Goal: Obtain resource: Obtain resource

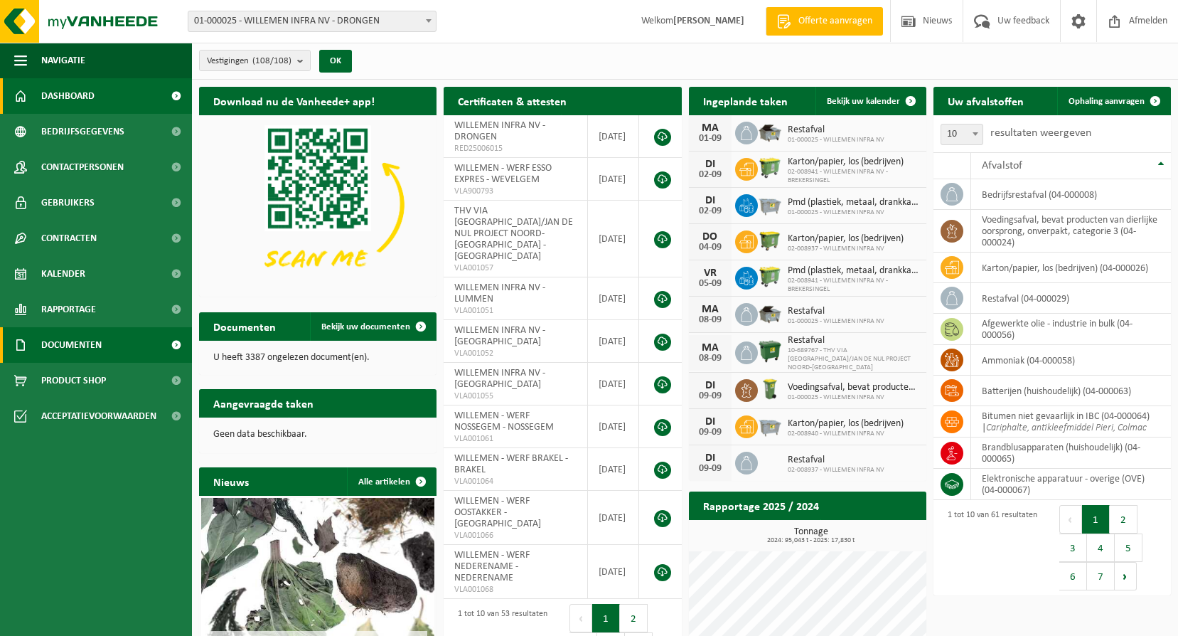
click at [80, 334] on span "Documenten" at bounding box center [71, 345] width 60 height 36
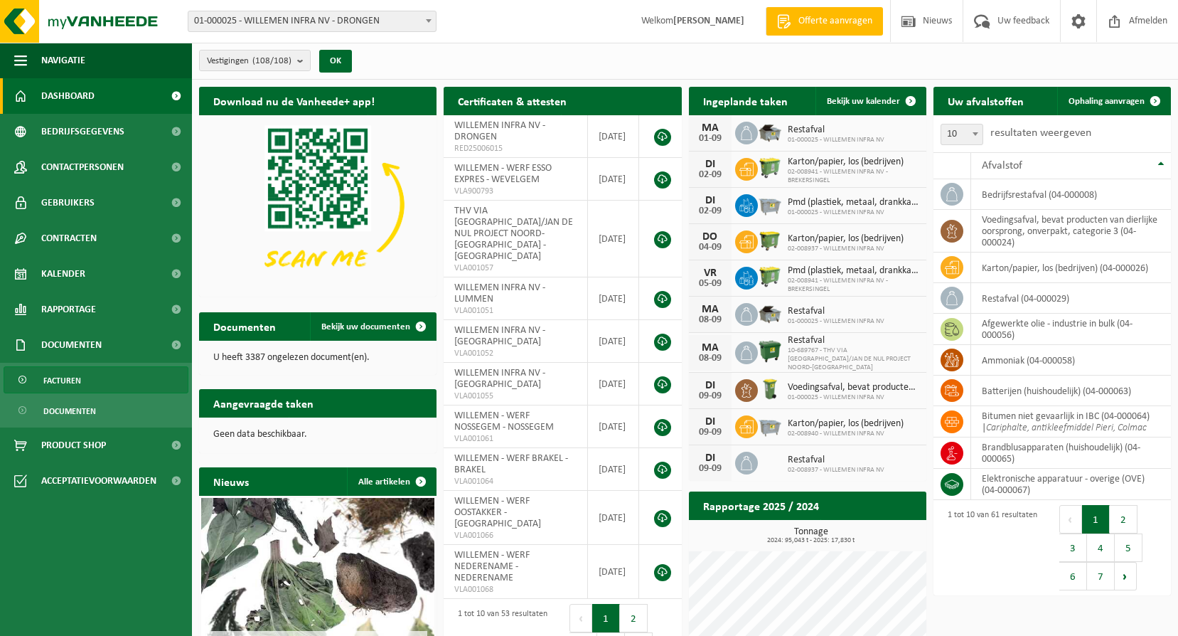
click at [63, 375] on span "Facturen" at bounding box center [62, 380] width 38 height 27
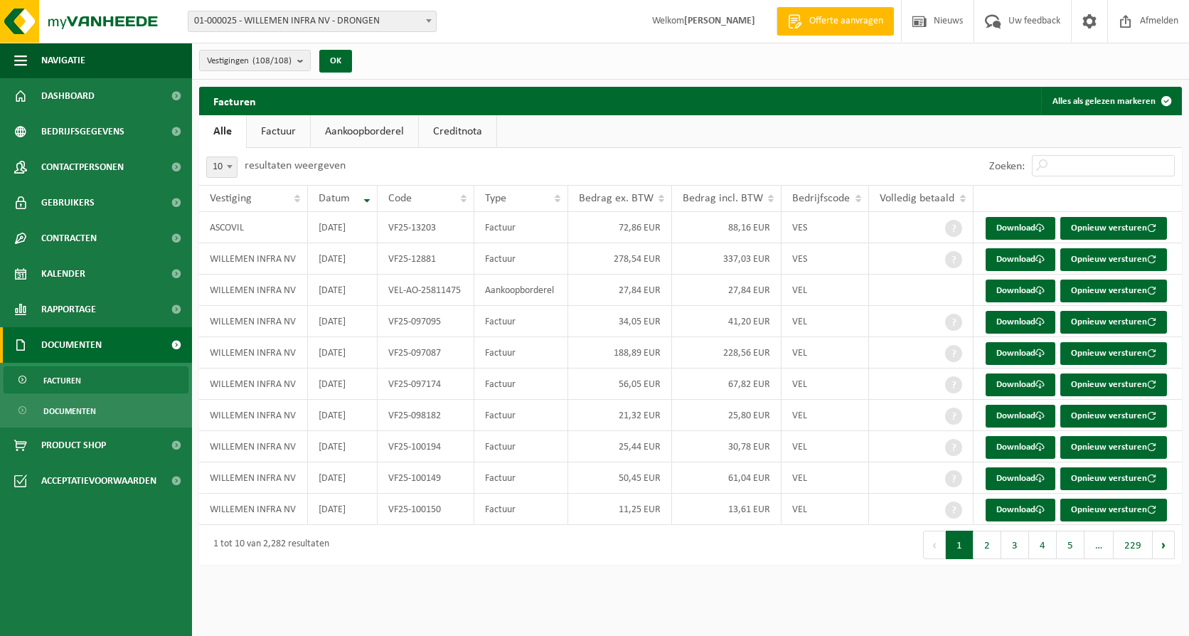
click at [269, 136] on link "Factuur" at bounding box center [278, 131] width 63 height 33
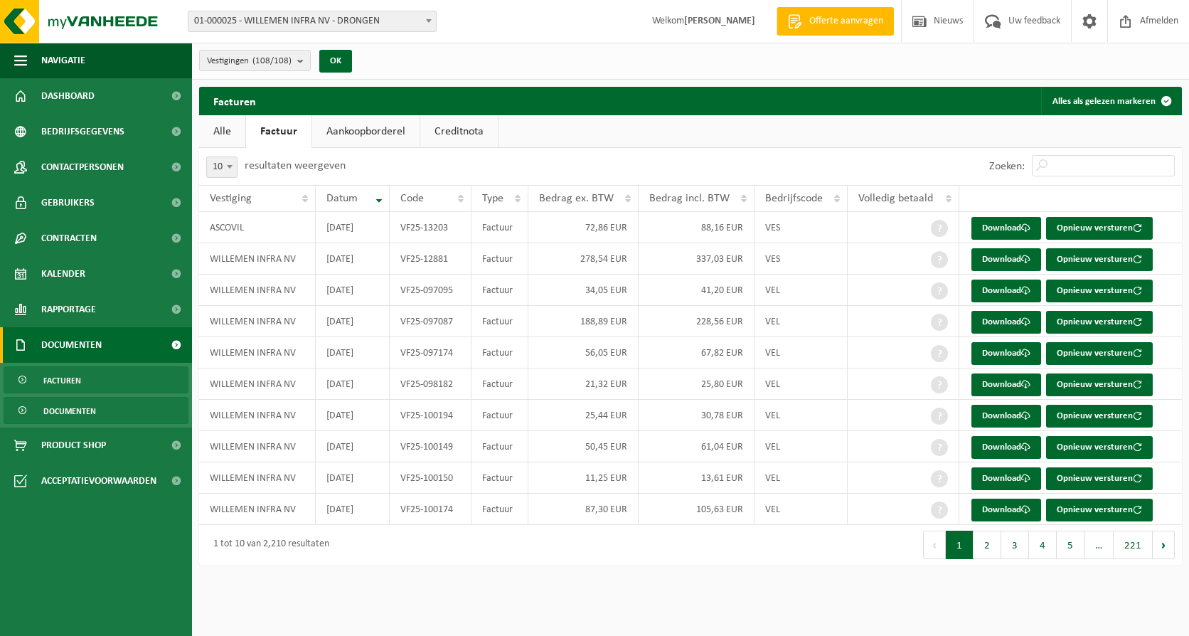
click at [102, 407] on link "Documenten" at bounding box center [96, 410] width 185 height 27
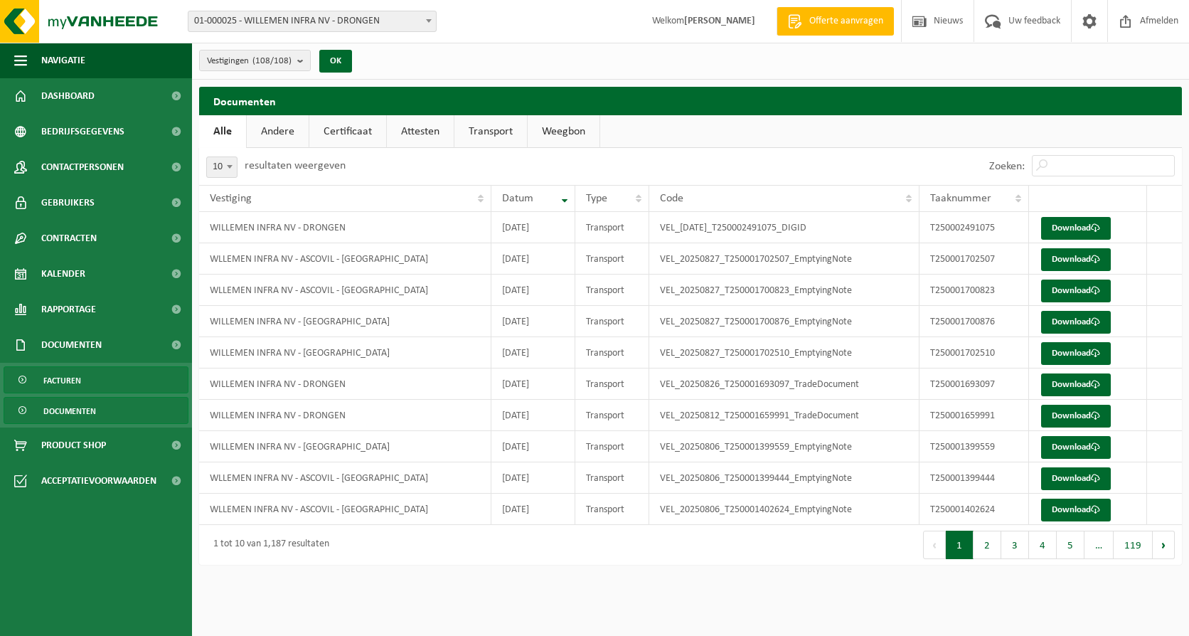
click at [102, 386] on link "Facturen" at bounding box center [96, 379] width 185 height 27
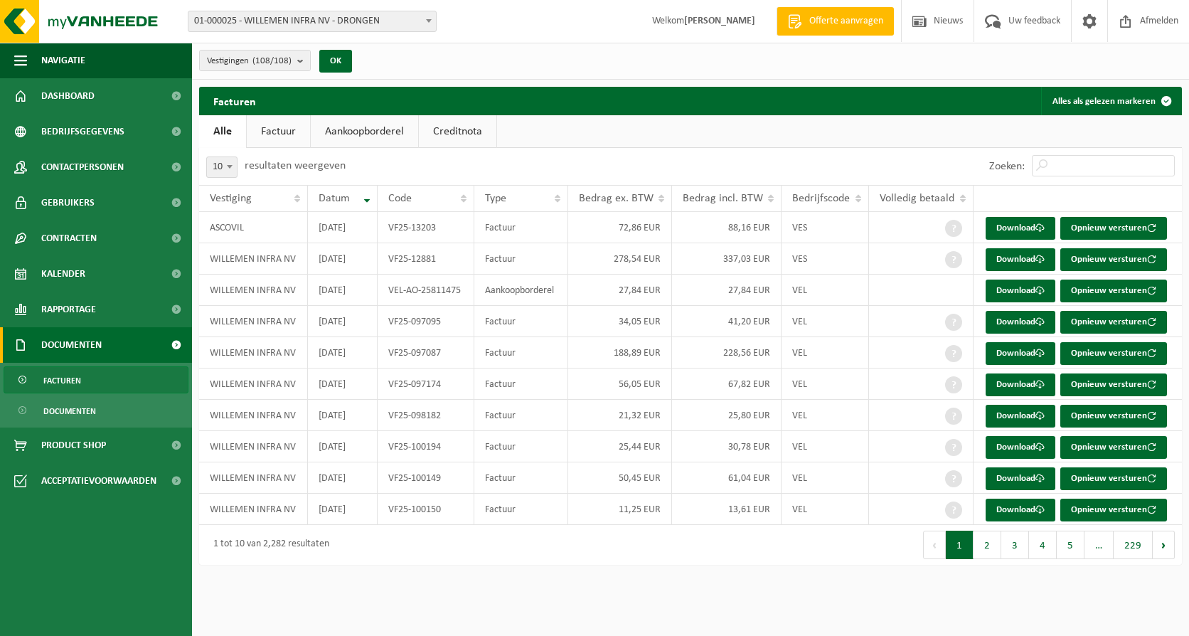
click at [277, 121] on link "Factuur" at bounding box center [278, 131] width 63 height 33
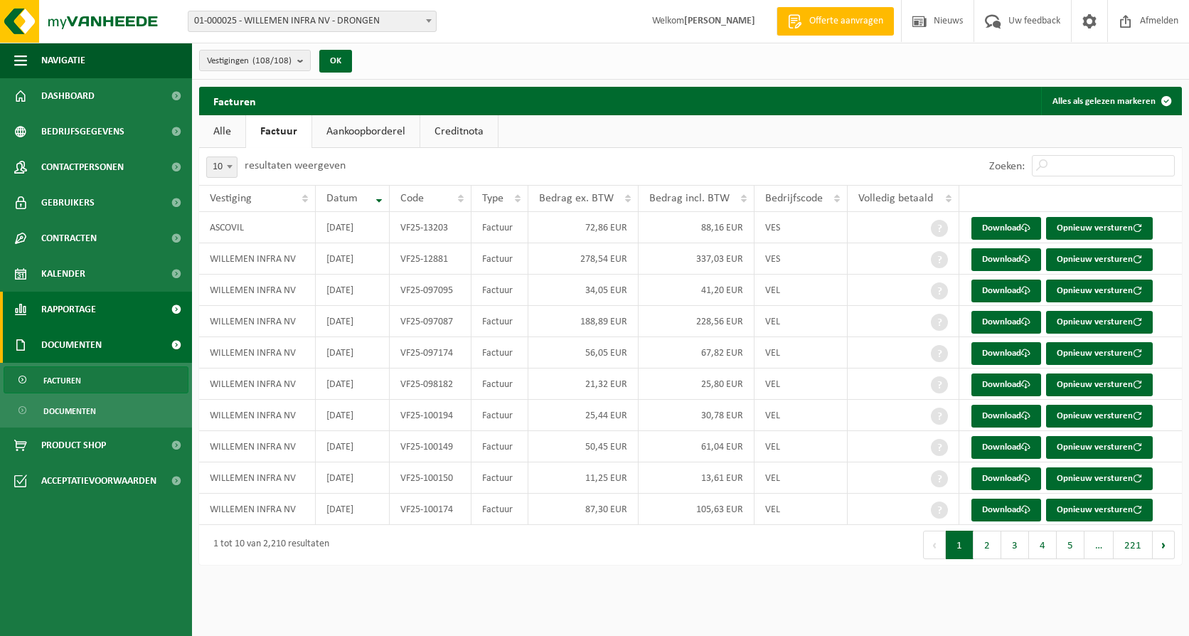
click at [92, 305] on span "Rapportage" at bounding box center [68, 309] width 55 height 36
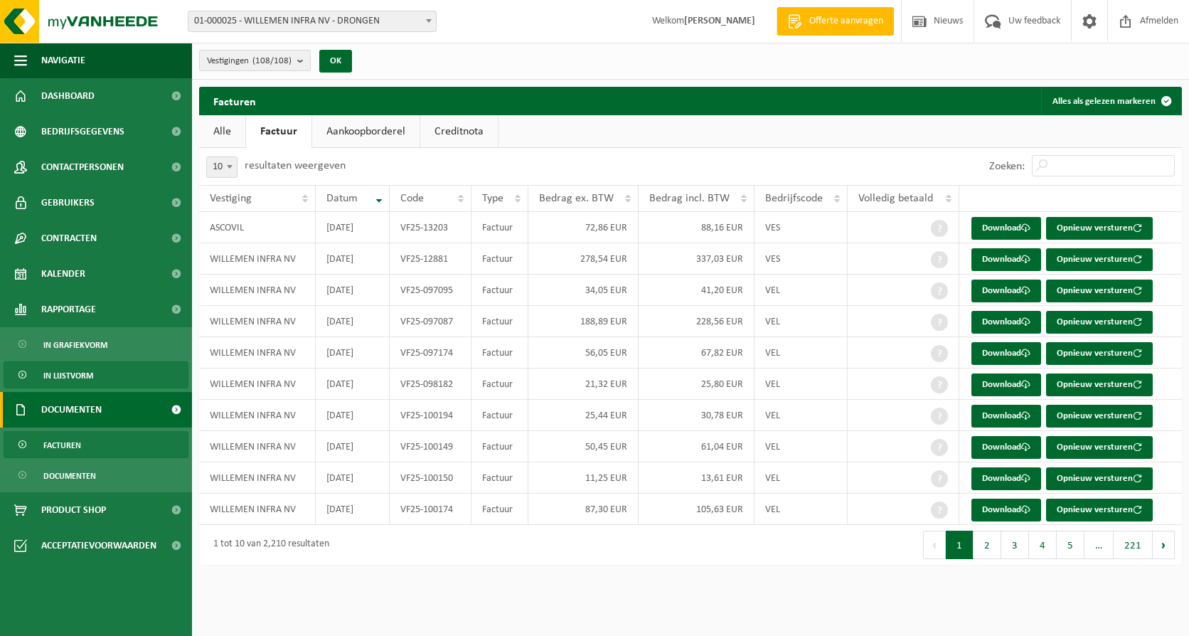
click at [71, 366] on span "In lijstvorm" at bounding box center [68, 375] width 50 height 27
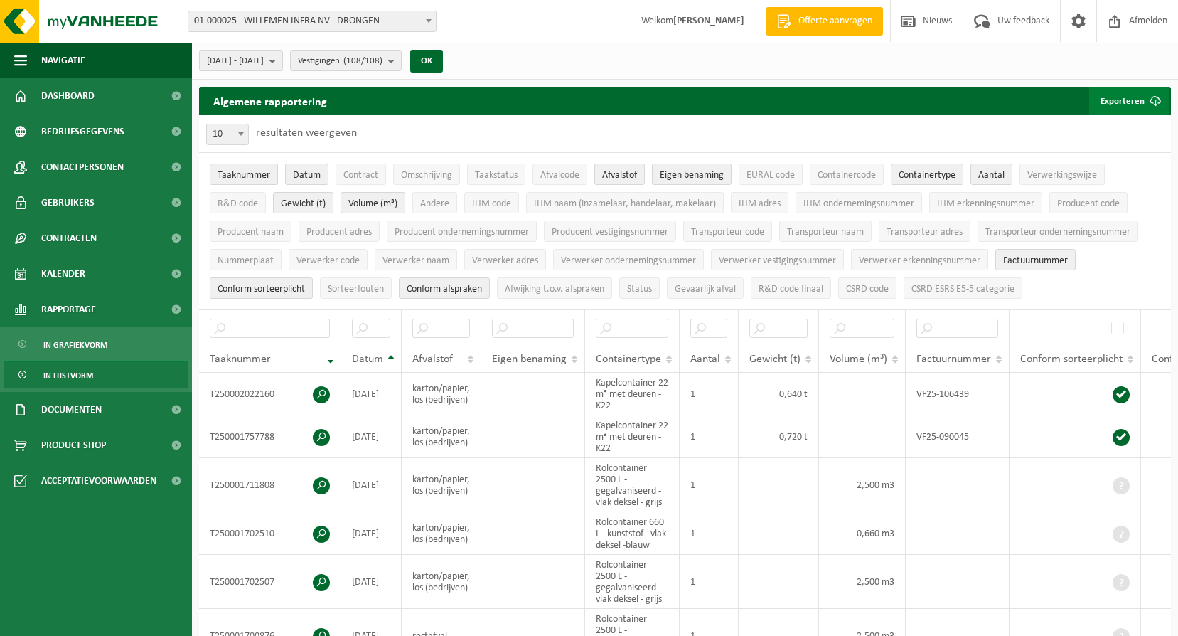
click at [1103, 101] on button "Exporteren" at bounding box center [1129, 101] width 80 height 28
click at [706, 77] on div "[DATE] - [DATE] Huidige maand Vorige maand Laatste 6 maanden Huidig jaar Vorig …" at bounding box center [685, 61] width 986 height 37
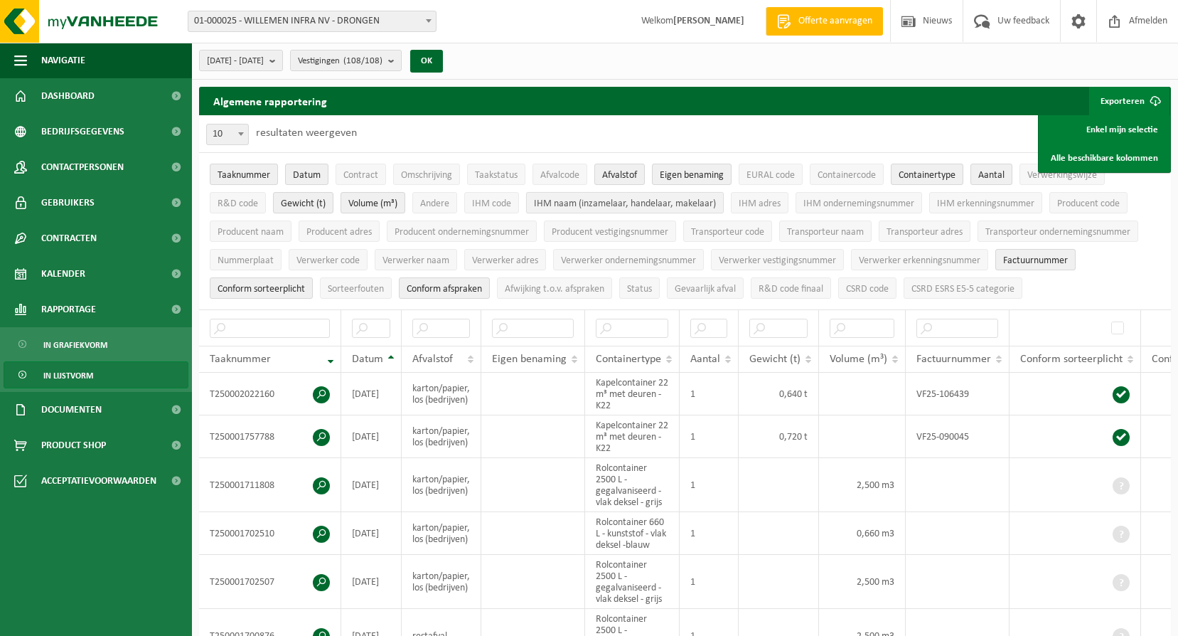
click at [578, 203] on span "IHM naam (inzamelaar, handelaar, makelaar)" at bounding box center [625, 203] width 182 height 11
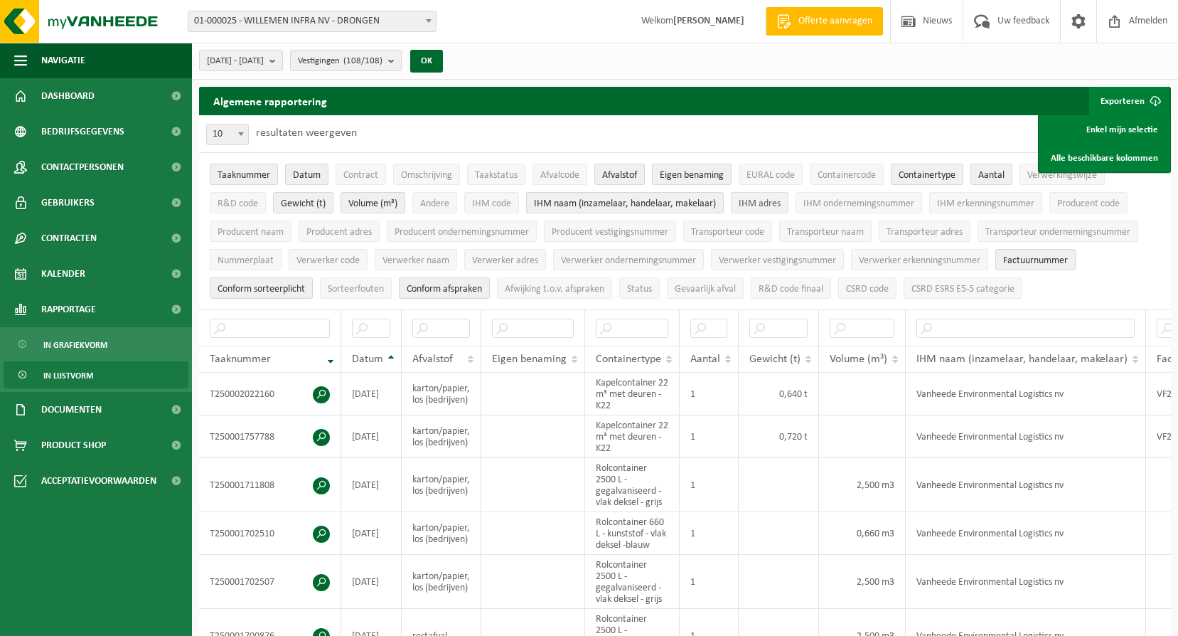
click at [749, 200] on span "IHM adres" at bounding box center [760, 203] width 42 height 11
click at [842, 208] on span "IHM ondernemingsnummer" at bounding box center [858, 203] width 111 height 11
click at [377, 331] on input "text" at bounding box center [371, 327] width 38 height 19
click at [1099, 133] on link "Enkel mijn selectie" at bounding box center [1104, 129] width 129 height 28
click at [770, 178] on span "EURAL code" at bounding box center [770, 175] width 48 height 11
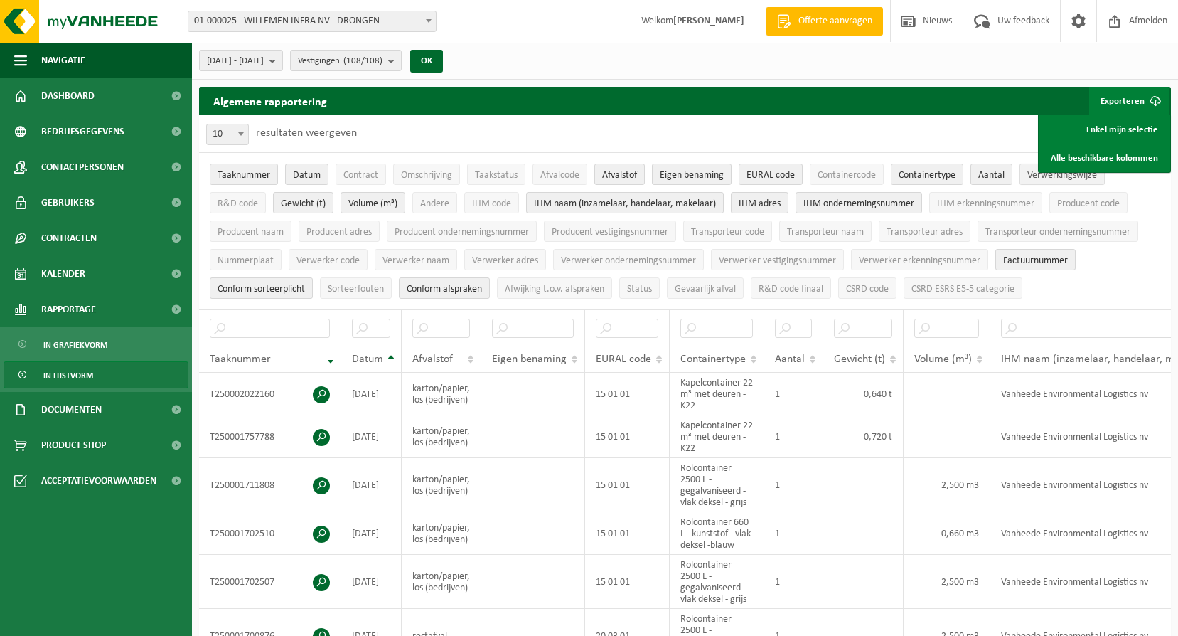
click at [1029, 178] on button "Verwerkingswijze" at bounding box center [1061, 174] width 85 height 21
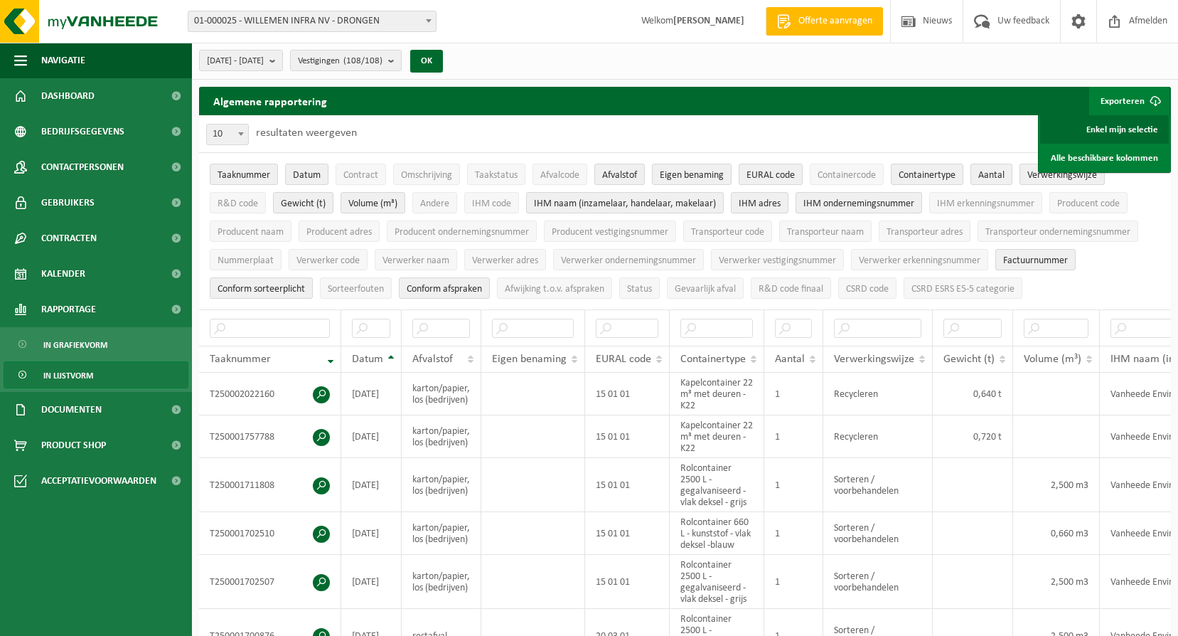
click at [1091, 129] on link "Enkel mijn selectie" at bounding box center [1104, 129] width 129 height 28
click at [283, 58] on button "[DATE] - [DATE]" at bounding box center [241, 60] width 84 height 21
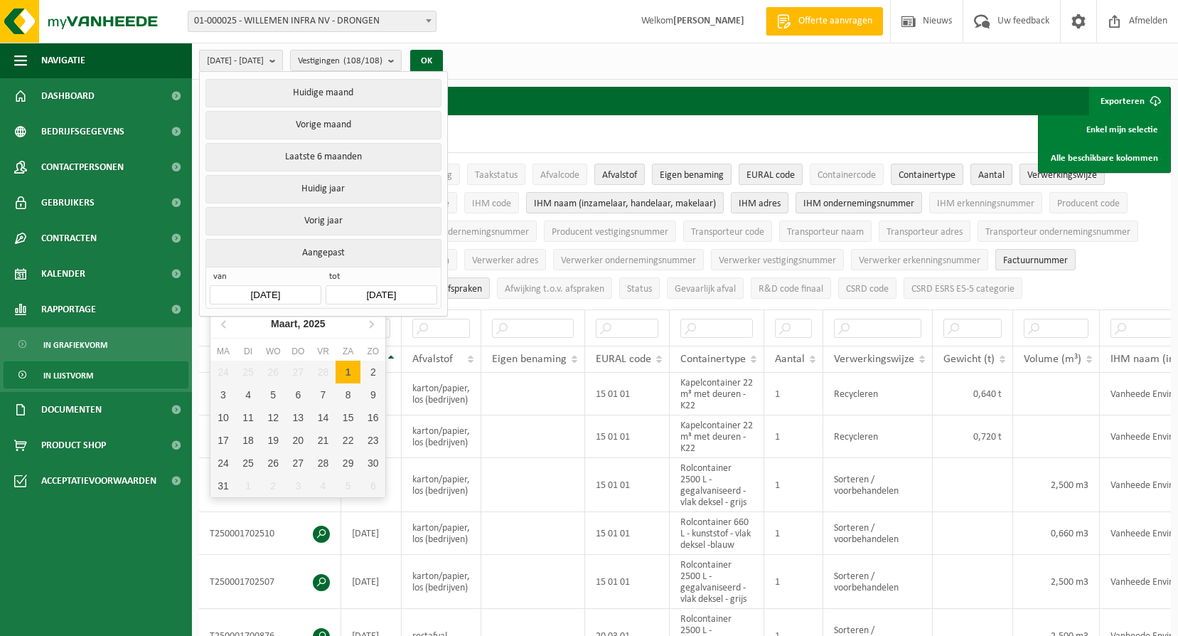
click at [293, 294] on input "[DATE]" at bounding box center [265, 294] width 111 height 19
click at [365, 323] on icon at bounding box center [371, 323] width 23 height 23
click at [253, 375] on div "1" at bounding box center [248, 371] width 25 height 23
type input "[DATE]"
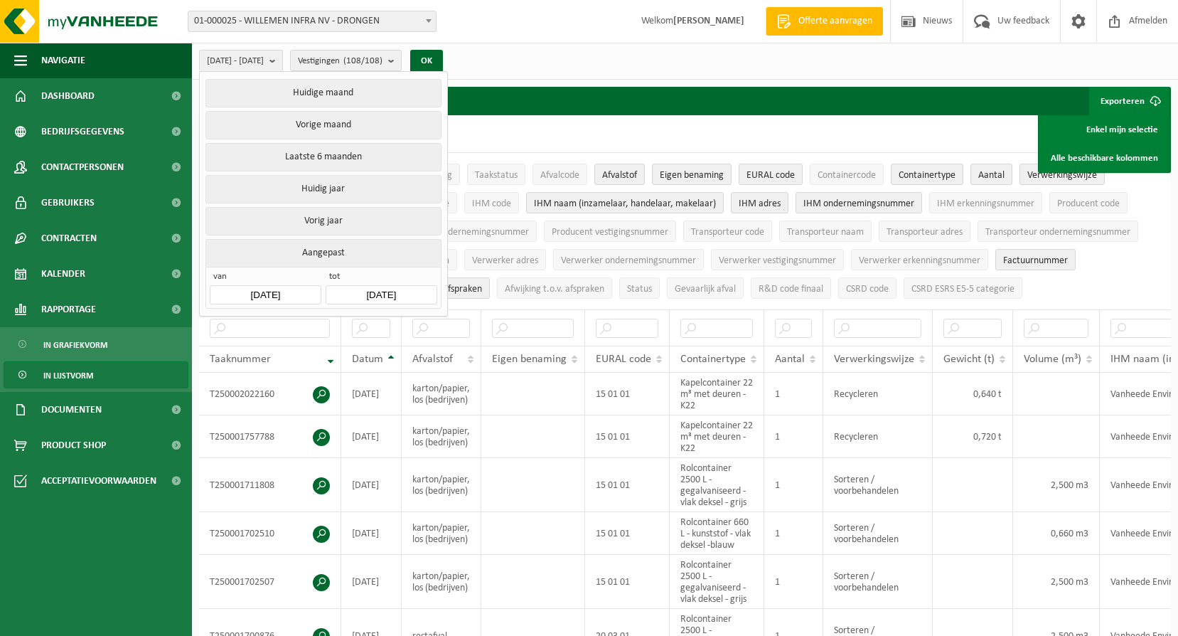
click at [363, 293] on input "[DATE]" at bounding box center [381, 294] width 111 height 19
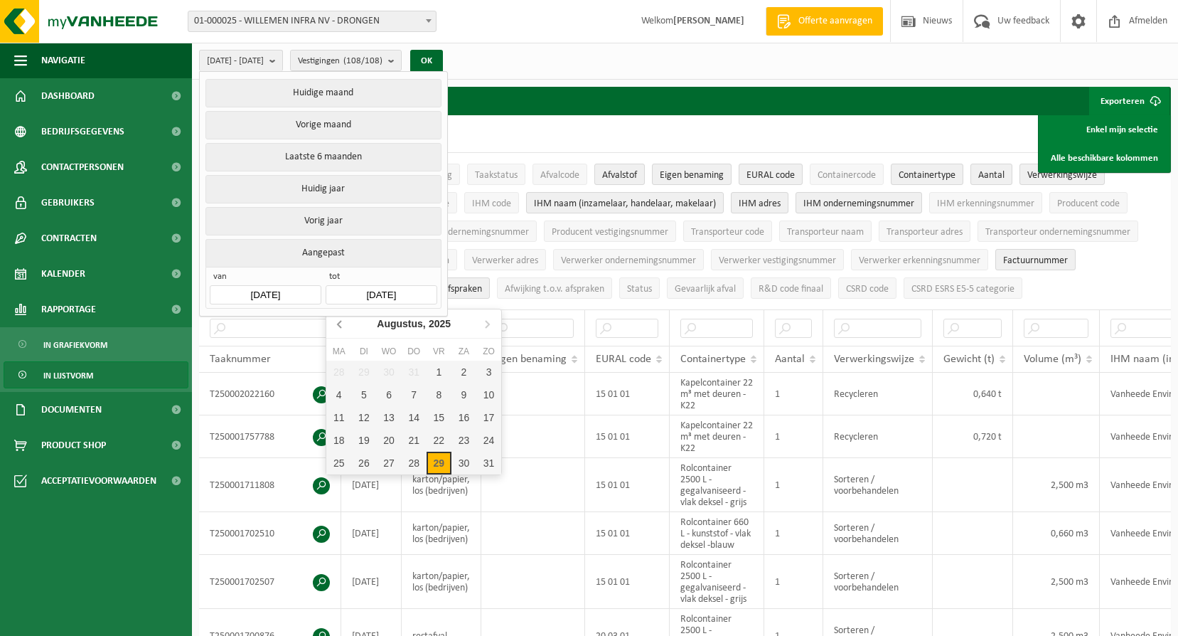
click at [343, 321] on icon at bounding box center [340, 323] width 23 height 23
click at [344, 488] on div "30" at bounding box center [338, 485] width 25 height 23
type input "[DATE]"
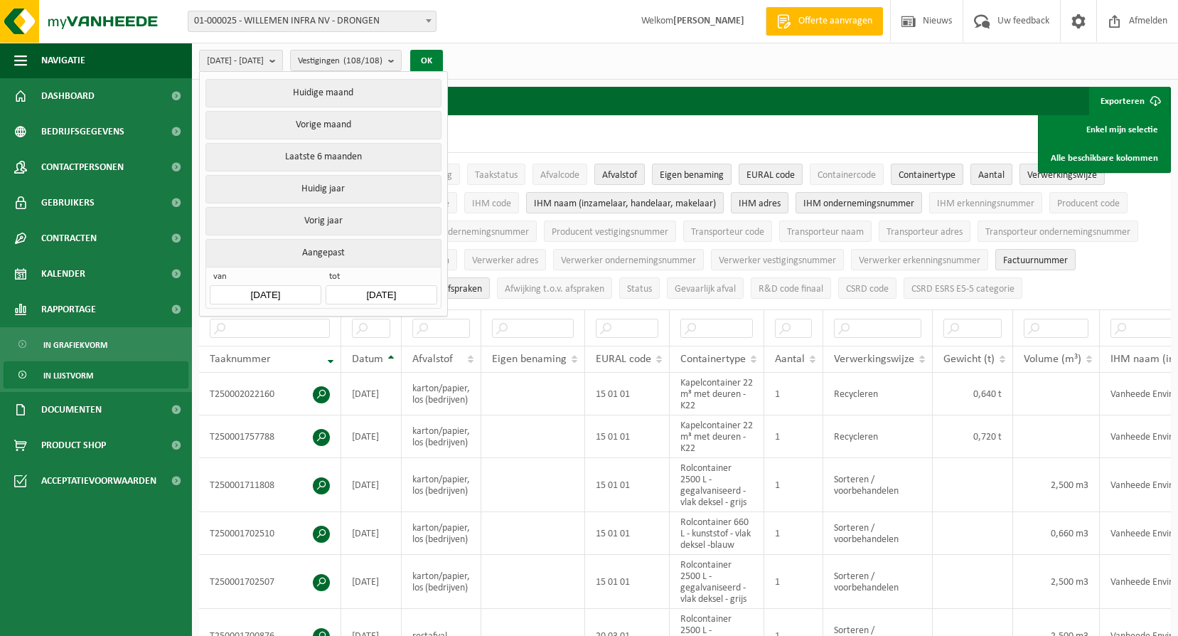
click at [443, 66] on button "OK" at bounding box center [426, 61] width 33 height 23
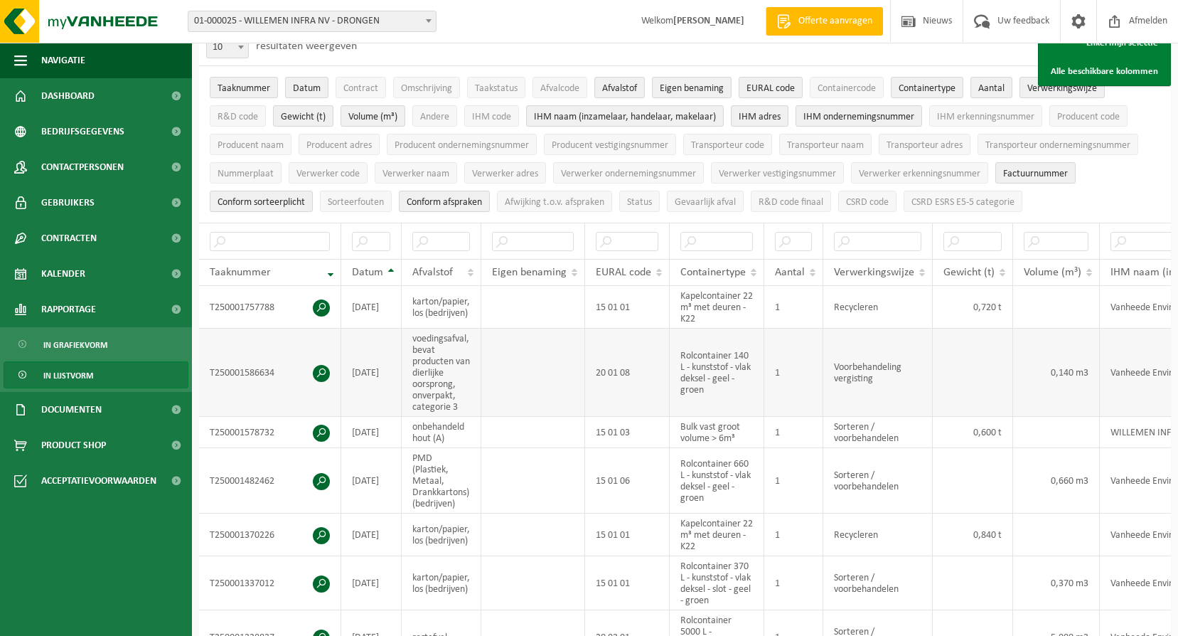
scroll to position [71, 0]
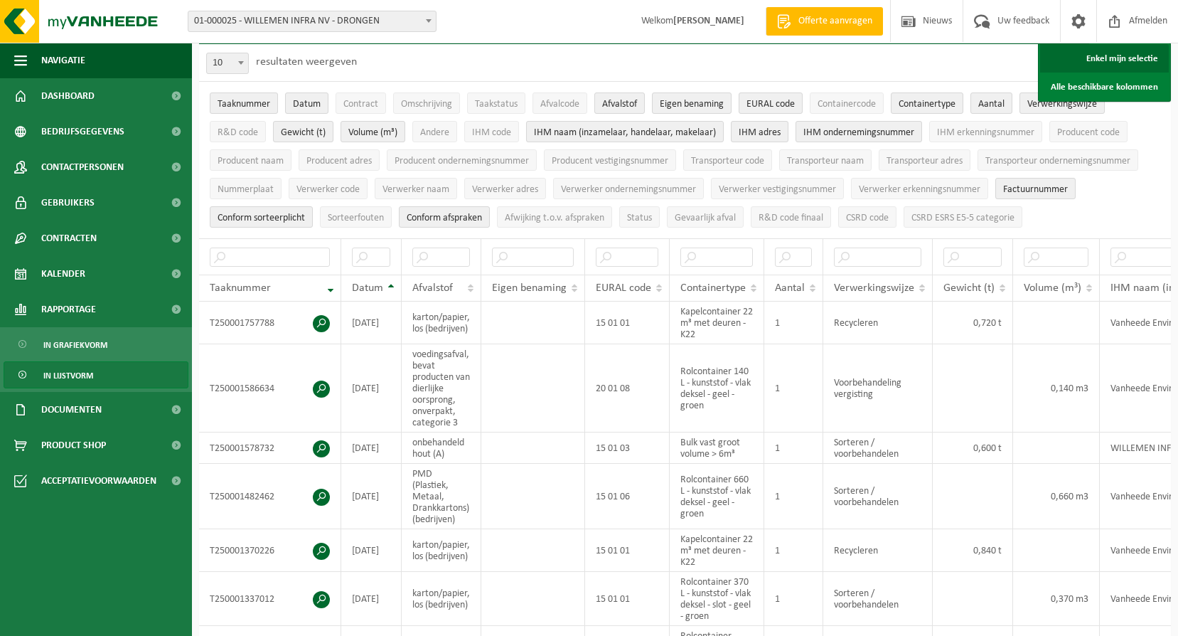
click at [1149, 60] on link "Enkel mijn selectie" at bounding box center [1104, 58] width 129 height 28
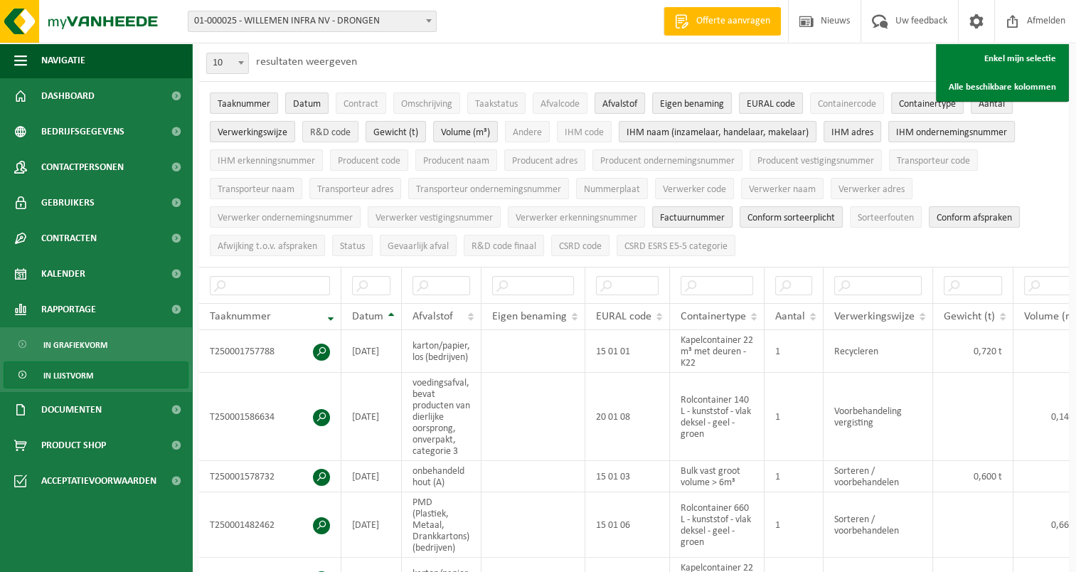
click at [333, 132] on span "R&D code" at bounding box center [330, 132] width 41 height 11
click at [1003, 54] on link "Enkel mijn selectie" at bounding box center [1002, 58] width 129 height 28
click at [1032, 177] on ul "Taaknummer Datum Contract Omschrijving Taakstatus Afvalcode Afvalstof Eigen ben…" at bounding box center [633, 174] width 869 height 185
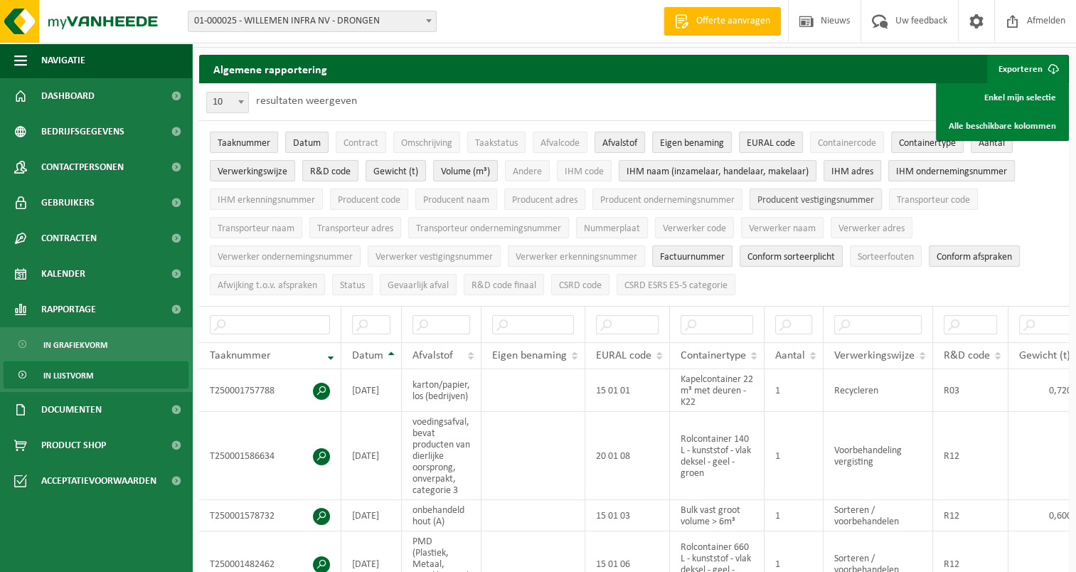
scroll to position [0, 0]
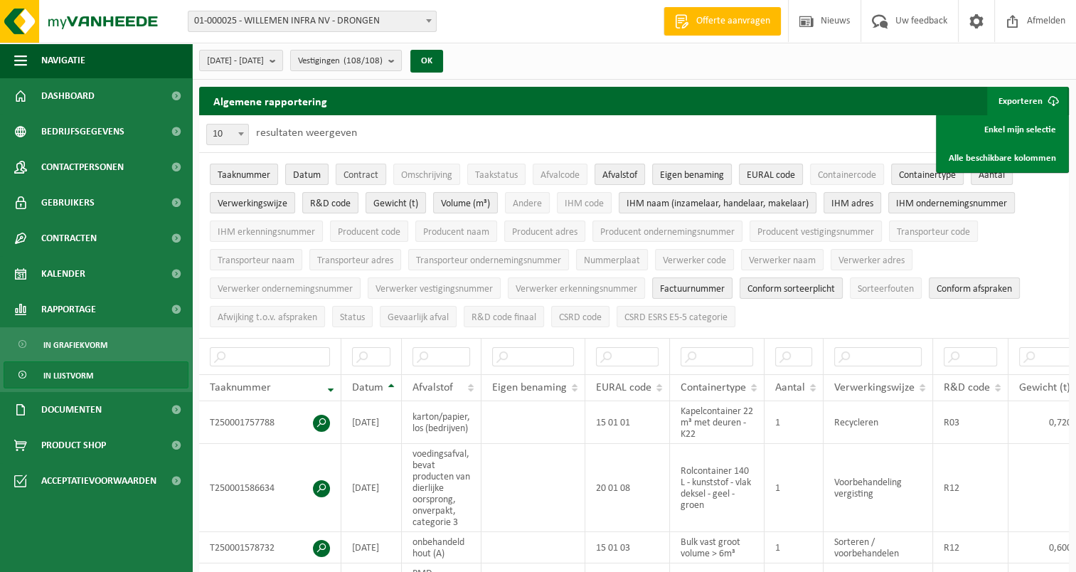
click at [343, 176] on span "Contract" at bounding box center [360, 175] width 35 height 11
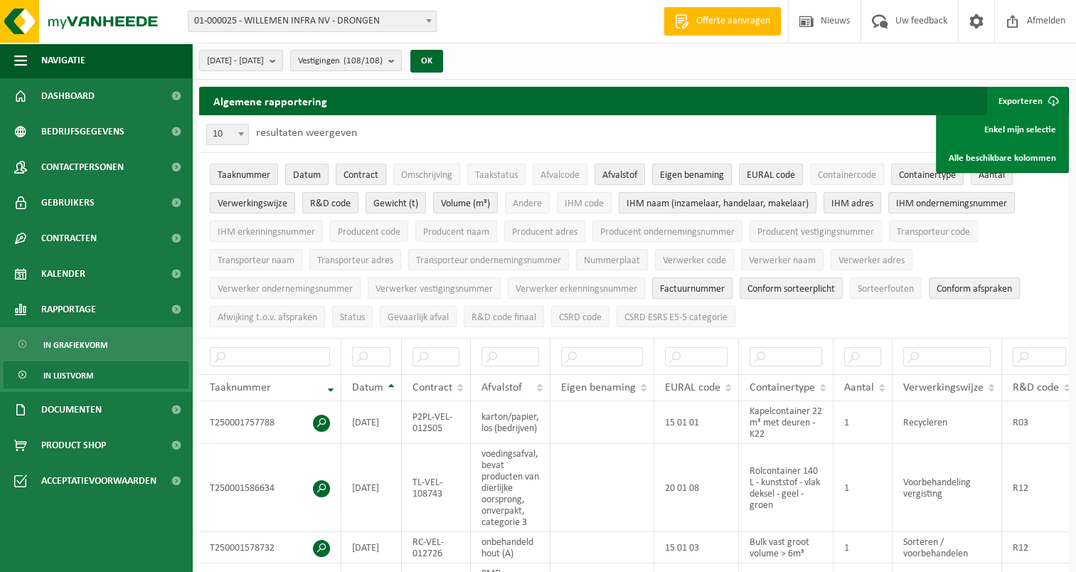
click at [343, 176] on span "Contract" at bounding box center [360, 175] width 35 height 11
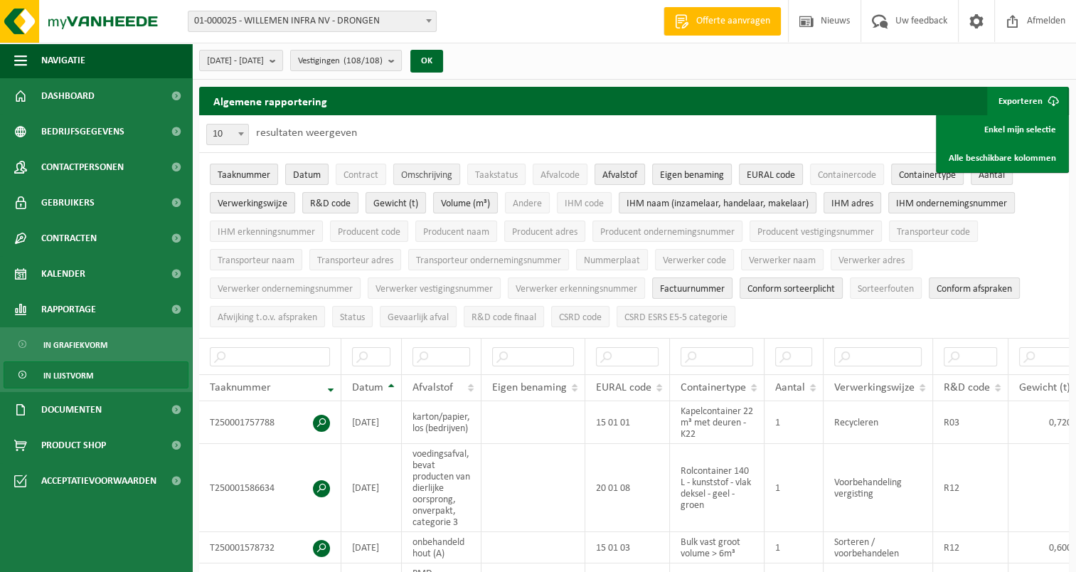
click at [402, 176] on span "Omschrijving" at bounding box center [426, 175] width 51 height 11
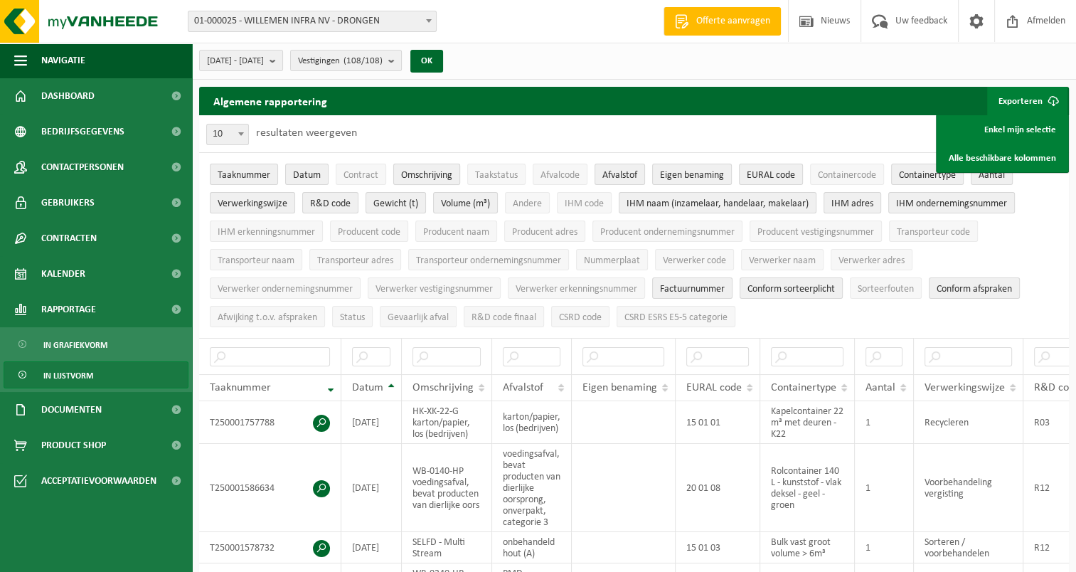
click at [402, 176] on span "Omschrijving" at bounding box center [426, 175] width 51 height 11
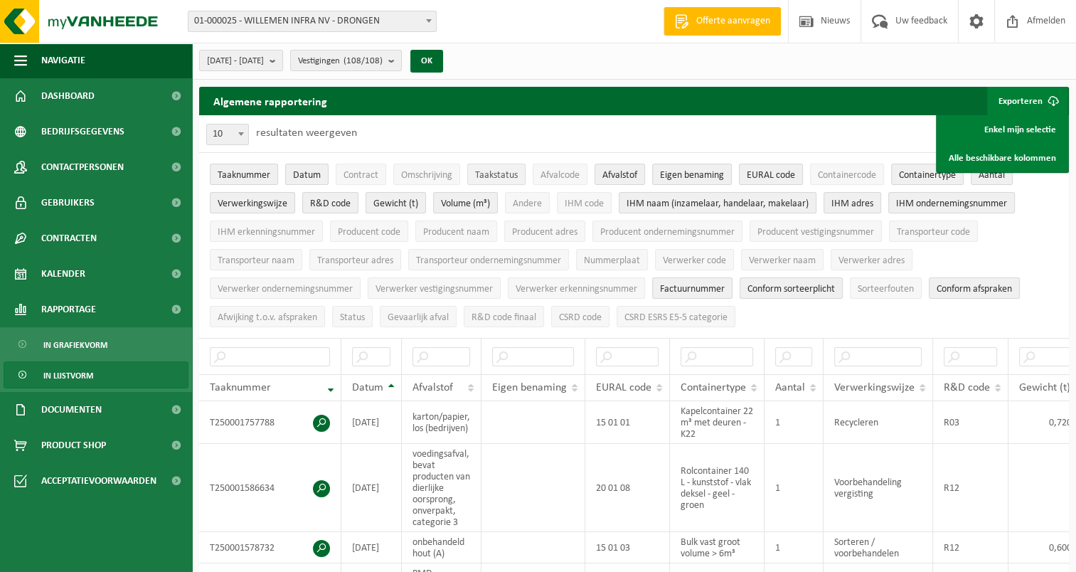
click at [497, 179] on span "Taakstatus" at bounding box center [496, 175] width 43 height 11
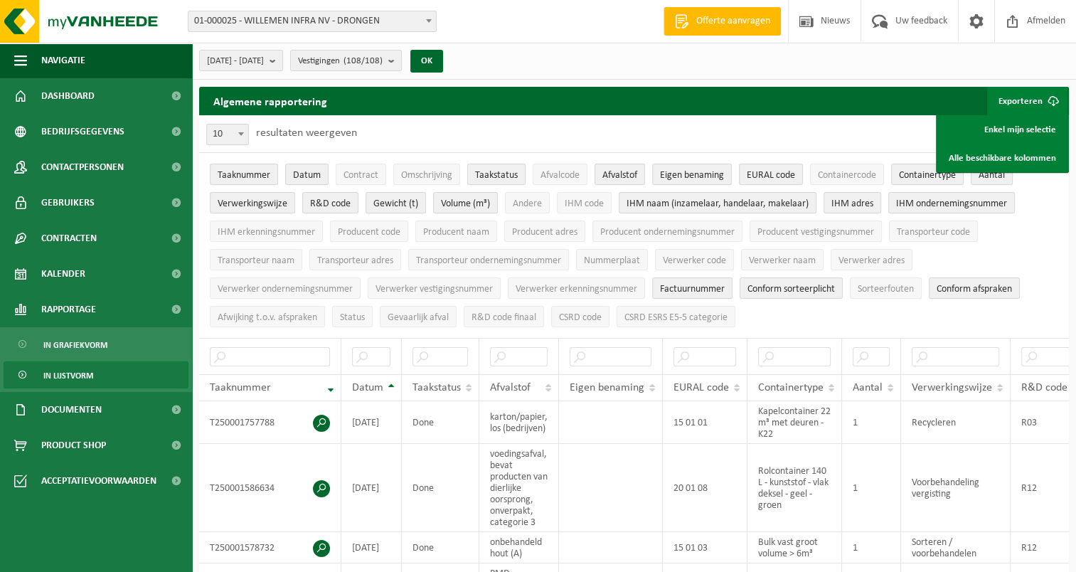
click at [497, 179] on span "Taakstatus" at bounding box center [496, 175] width 43 height 11
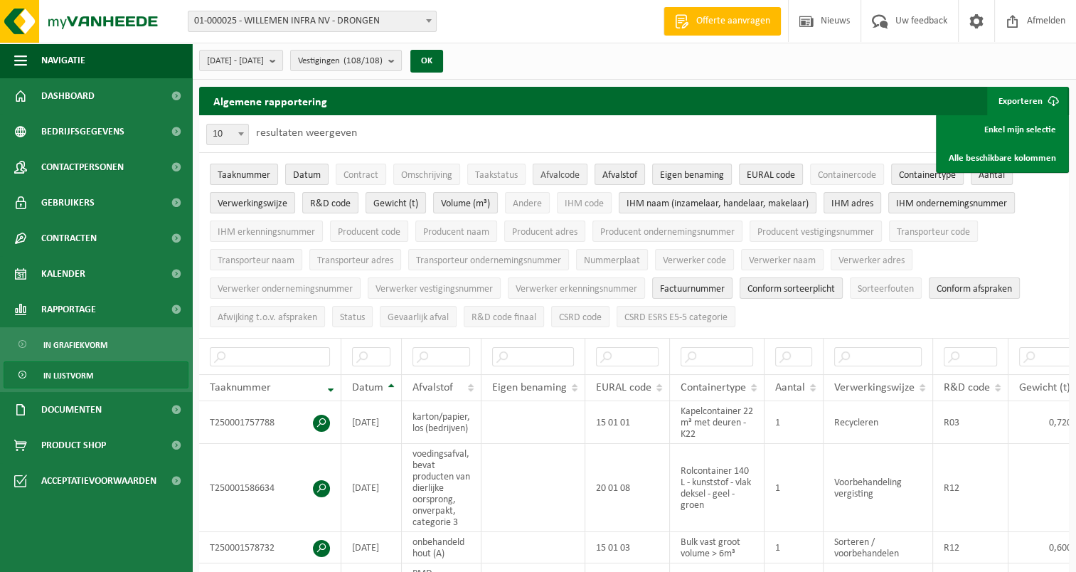
click at [543, 179] on span "Afvalcode" at bounding box center [559, 175] width 39 height 11
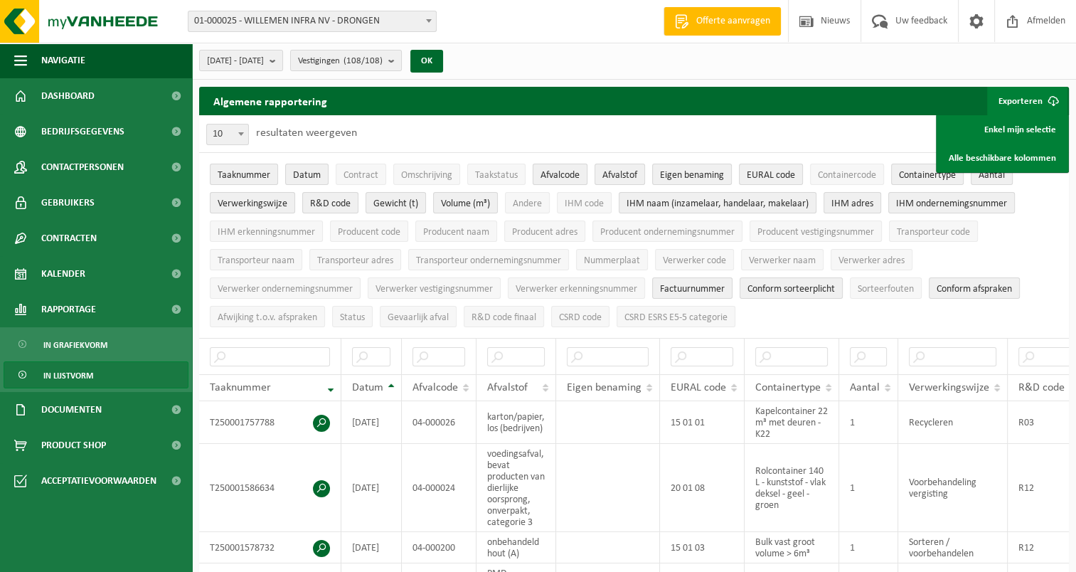
click at [543, 179] on span "Afvalcode" at bounding box center [559, 175] width 39 height 11
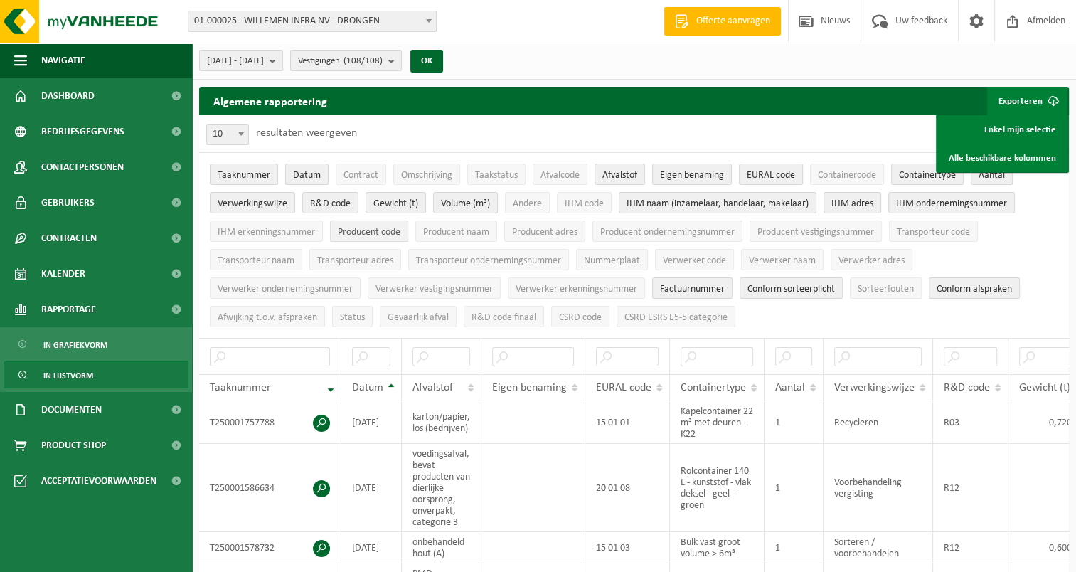
click at [368, 232] on span "Producent code" at bounding box center [369, 232] width 63 height 11
click at [529, 230] on span "Producent adres" at bounding box center [544, 232] width 65 height 11
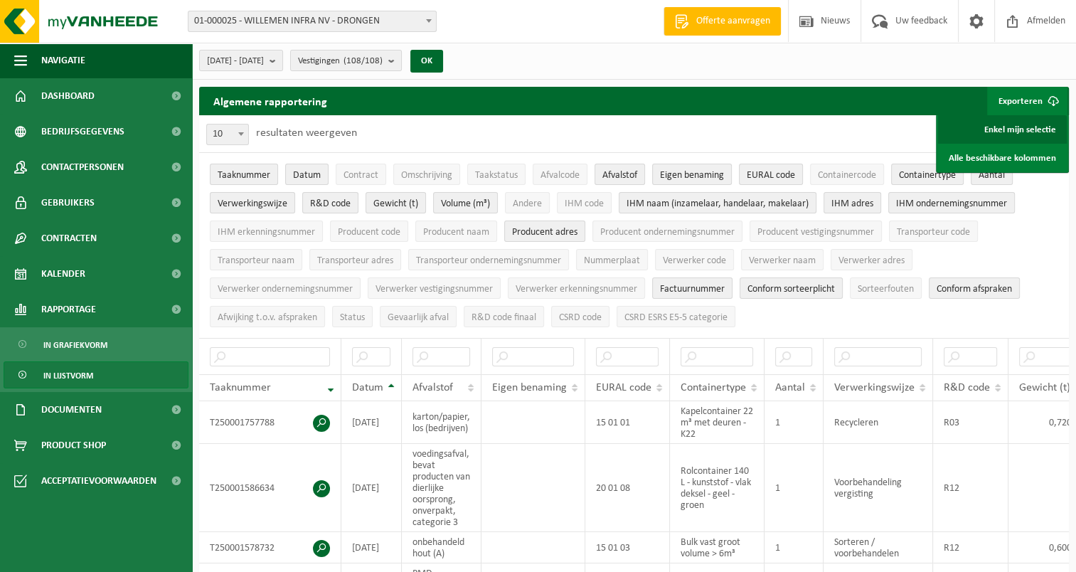
click at [1004, 127] on link "Enkel mijn selectie" at bounding box center [1002, 129] width 129 height 28
